Goal: Task Accomplishment & Management: Manage account settings

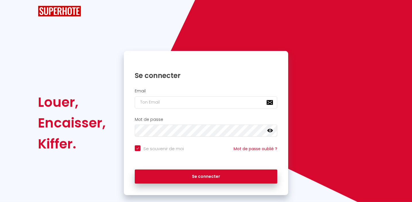
checkbox input "true"
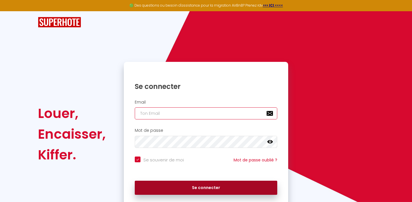
type input "[EMAIL_ADDRESS][DOMAIN_NAME]"
click at [214, 186] on button "Se connecter" at bounding box center [206, 188] width 143 height 14
checkbox input "true"
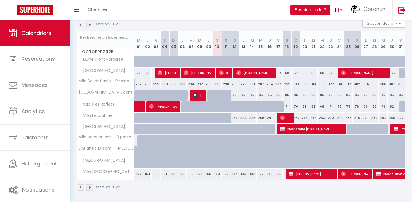
scroll to position [65, 0]
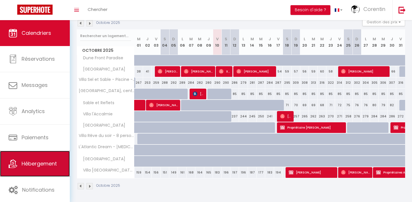
click at [54, 161] on span "Hébergement" at bounding box center [39, 163] width 35 height 7
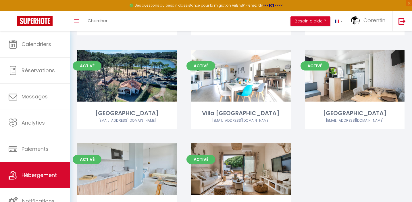
scroll to position [271, 0]
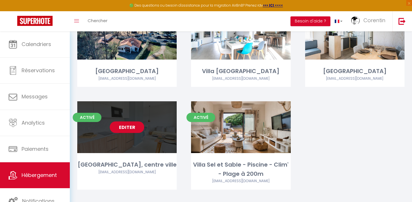
click at [133, 121] on link "Editer" at bounding box center [127, 126] width 34 height 11
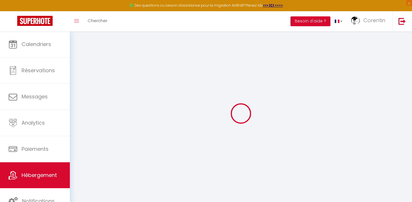
type input "Oups ! Les dates sélectionnées sont indisponibles."
type textarea "Malheureusement les dates sélectionnées sont indisponibles. Nous vous invitons …"
type input "43.6619649"
type input "-1.4300763"
checkbox input "true"
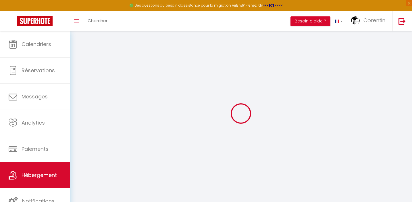
checkbox input "false"
select select
checkbox input "false"
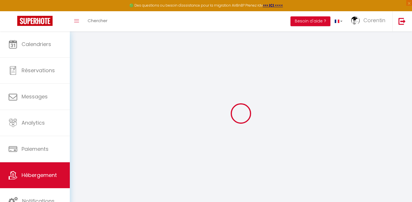
checkbox input "false"
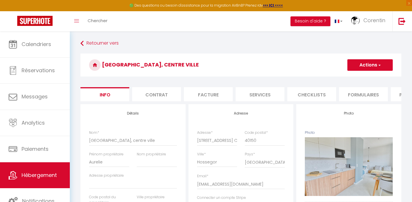
select select
checkbox input "false"
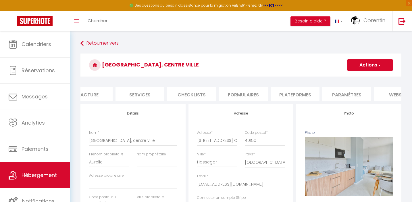
scroll to position [0, 196]
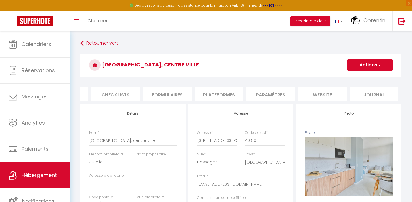
click at [328, 91] on li "website" at bounding box center [322, 94] width 49 height 14
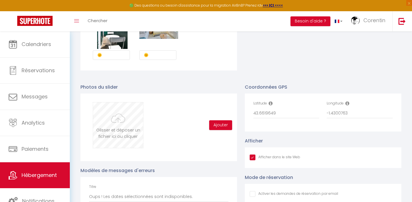
scroll to position [607, 0]
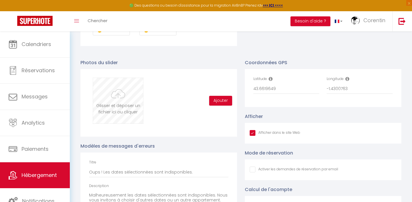
type input "C:\fakepath\Studio centre ville Hossegor-Juillet 2025- Hossegor - Bel Air Agenc…"
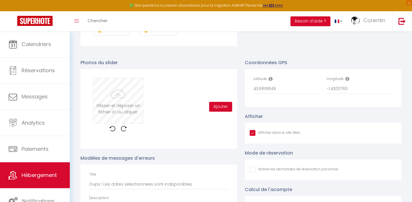
checkbox input "true"
checkbox input "false"
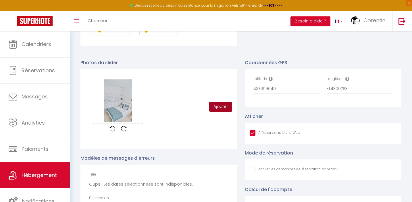
click at [221, 105] on button "Ajouter" at bounding box center [220, 107] width 23 height 10
checkbox input "true"
checkbox input "false"
checkbox input "true"
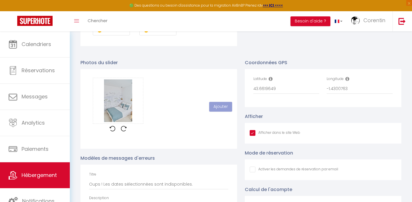
checkbox input "false"
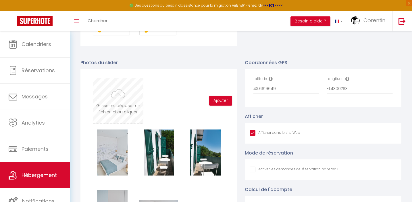
type input "C:\fakepath\Studio centre ville Hossegor-Juillet 2025- Hossegor - Bel Air Agenc…"
checkbox input "true"
checkbox input "false"
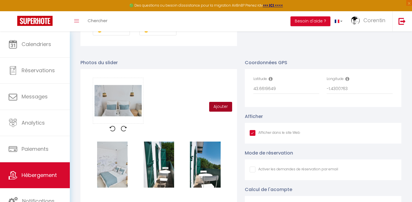
click at [219, 106] on button "Ajouter" at bounding box center [220, 107] width 23 height 10
checkbox input "true"
checkbox input "false"
checkbox input "true"
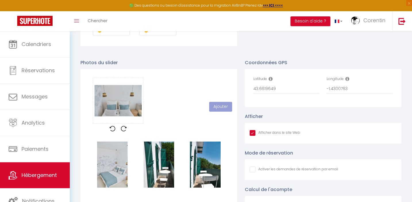
checkbox input "false"
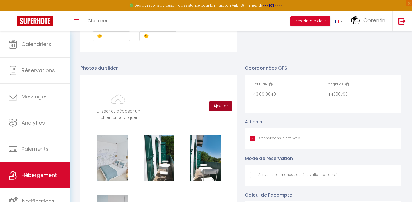
scroll to position [599, 0]
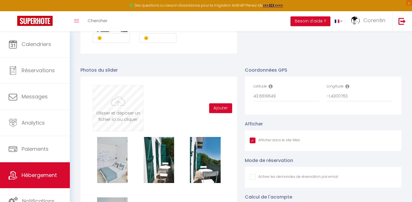
type input "C:\fakepath\Studio centre ville [GEOGRAPHIC_DATA]-[DATE]- [GEOGRAPHIC_DATA] - B…"
checkbox input "true"
checkbox input "false"
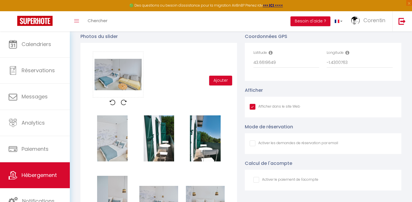
scroll to position [632, 0]
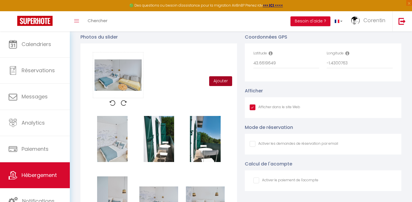
click at [217, 82] on button "Ajouter" at bounding box center [220, 81] width 23 height 10
checkbox input "true"
checkbox input "false"
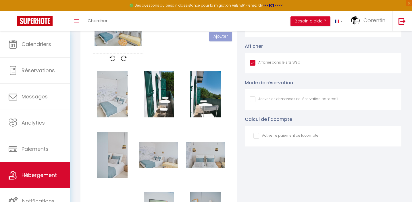
scroll to position [678, 0]
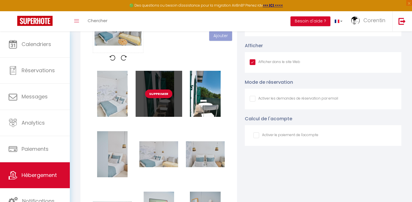
click at [162, 95] on button "Supprimer" at bounding box center [158, 93] width 27 height 9
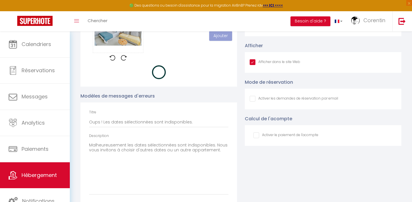
checkbox input "true"
checkbox input "false"
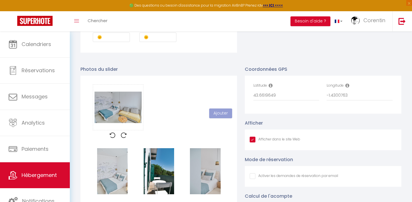
scroll to position [599, 0]
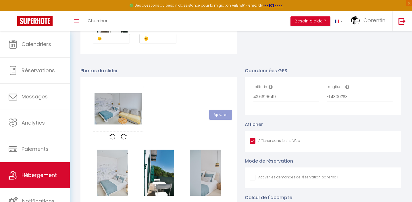
checkbox input "true"
checkbox input "false"
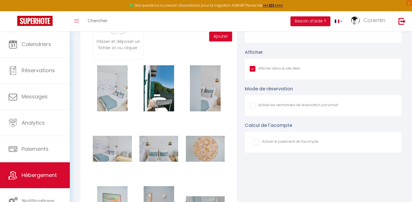
scroll to position [669, 0]
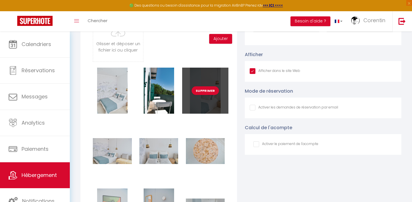
type input "C:\fakepath\Studio centre ville [GEOGRAPHIC_DATA]-[DATE]- [GEOGRAPHIC_DATA] - B…"
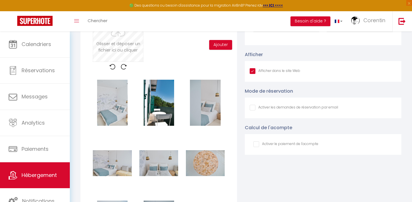
checkbox input "true"
checkbox input "false"
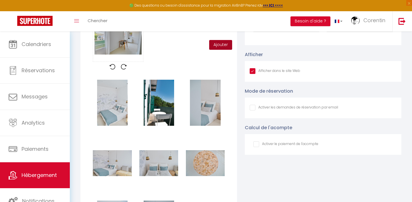
click at [220, 45] on button "Ajouter" at bounding box center [220, 45] width 23 height 10
checkbox input "true"
checkbox input "false"
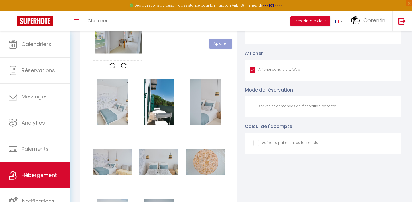
scroll to position [670, 0]
click at [251, 107] on input "Afficher dans le site Web" at bounding box center [294, 106] width 89 height 6
checkbox input "true"
checkbox input "false"
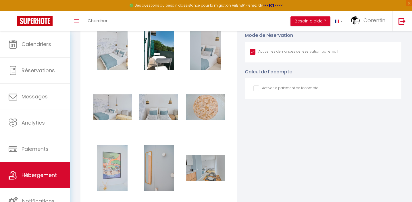
scroll to position [721, 0]
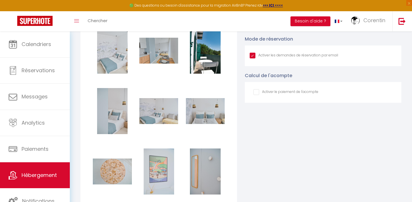
checkbox input "true"
checkbox input "false"
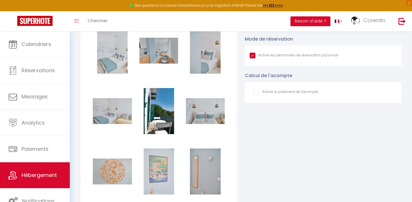
checkbox input "true"
checkbox input "false"
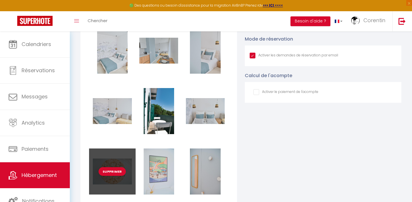
scroll to position [717, 0]
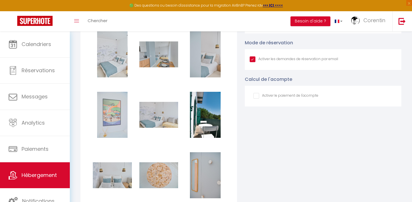
checkbox input "true"
checkbox input "false"
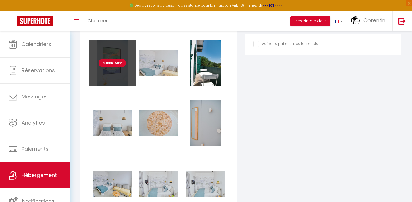
scroll to position [796, 0]
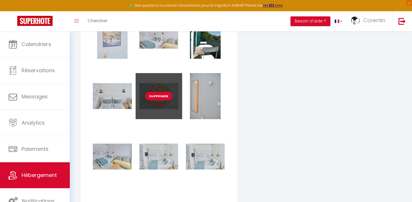
click at [164, 98] on button "Supprimer" at bounding box center [158, 96] width 27 height 9
checkbox input "true"
checkbox input "false"
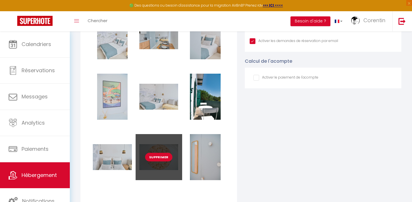
checkbox input "true"
checkbox input "false"
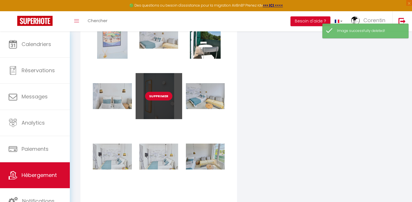
checkbox input "true"
checkbox input "false"
click at [160, 97] on button "Supprimer" at bounding box center [158, 96] width 27 height 9
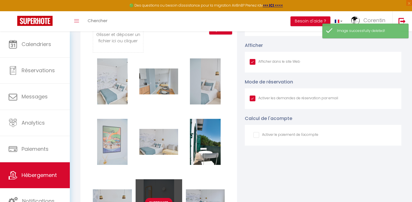
checkbox input "true"
checkbox input "false"
checkbox input "true"
checkbox input "false"
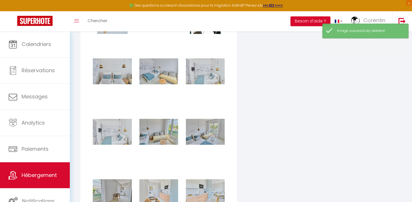
scroll to position [808, 0]
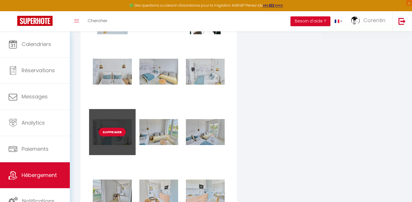
click at [117, 132] on button "Supprimer" at bounding box center [112, 132] width 27 height 9
checkbox input "true"
checkbox input "false"
checkbox input "true"
checkbox input "false"
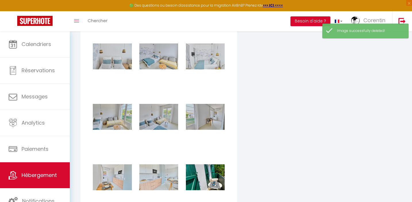
scroll to position [830, 0]
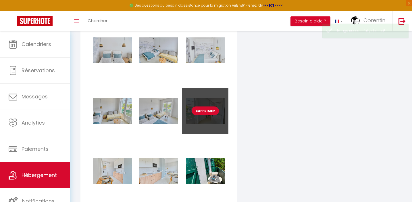
click at [209, 110] on button "Supprimer" at bounding box center [205, 110] width 27 height 9
checkbox input "true"
checkbox input "false"
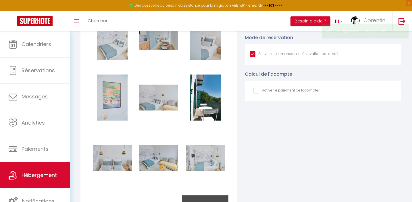
checkbox input "true"
checkbox input "false"
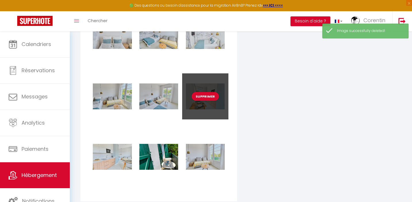
scroll to position [844, 0]
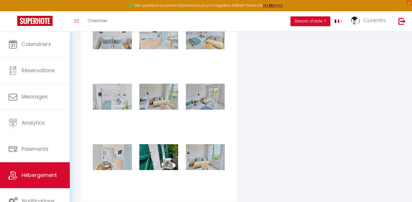
checkbox input "true"
checkbox input "false"
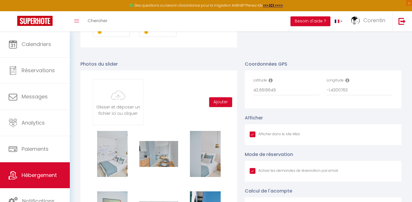
scroll to position [606, 0]
type input "C:\fakepath\Studio centre ville [GEOGRAPHIC_DATA]-[DATE]- [GEOGRAPHIC_DATA] - B…"
checkbox input "true"
checkbox input "false"
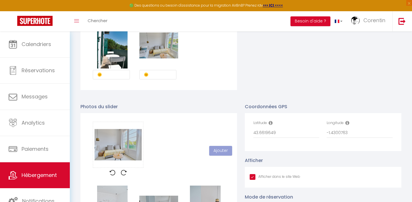
scroll to position [561, 0]
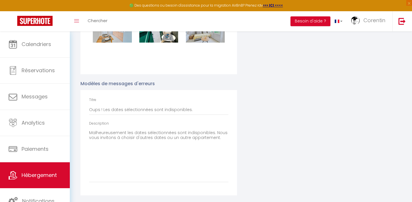
select select
checkbox input "false"
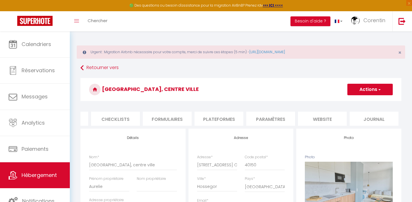
click at [327, 124] on li "website" at bounding box center [322, 119] width 49 height 14
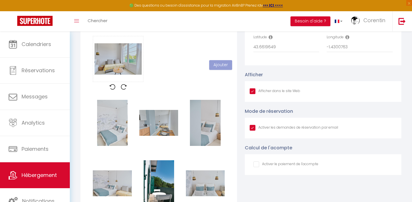
scroll to position [647, 0]
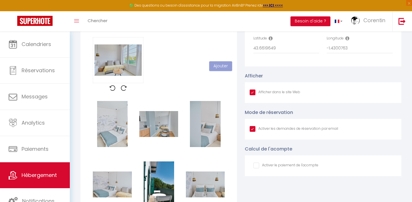
checkbox input "true"
checkbox input "false"
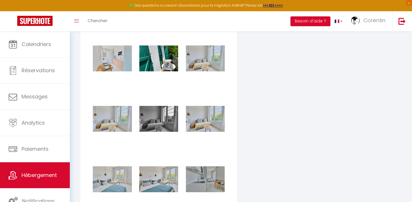
scroll to position [942, 0]
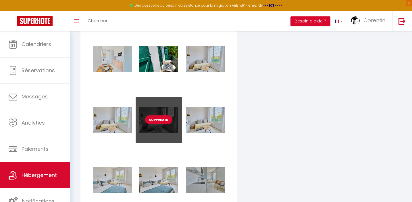
click at [160, 122] on button "Supprimer" at bounding box center [158, 119] width 27 height 9
checkbox input "true"
checkbox input "false"
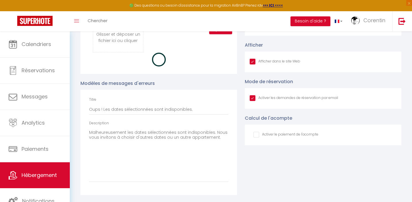
checkbox input "true"
checkbox input "false"
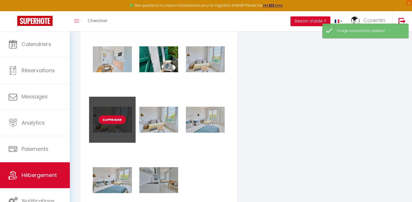
click at [110, 121] on button "Supprimer" at bounding box center [112, 119] width 27 height 9
checkbox input "true"
checkbox input "false"
checkbox input "true"
checkbox input "false"
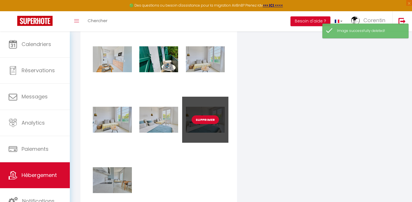
click at [210, 121] on button "Supprimer" at bounding box center [205, 119] width 27 height 9
checkbox input "true"
checkbox input "false"
checkbox input "true"
checkbox input "false"
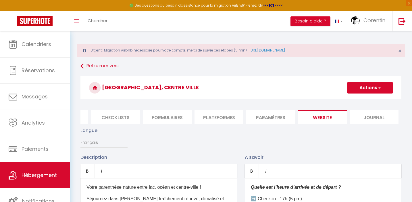
scroll to position [0, 0]
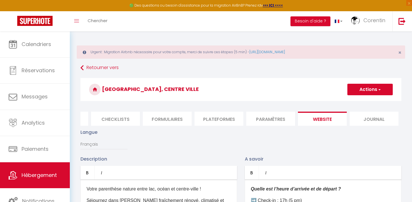
click at [352, 91] on button "Actions" at bounding box center [370, 89] width 45 height 11
click at [359, 100] on input "Enregistrer" at bounding box center [363, 102] width 21 height 6
checkbox input "true"
checkbox input "false"
